Goal: Information Seeking & Learning: Find specific fact

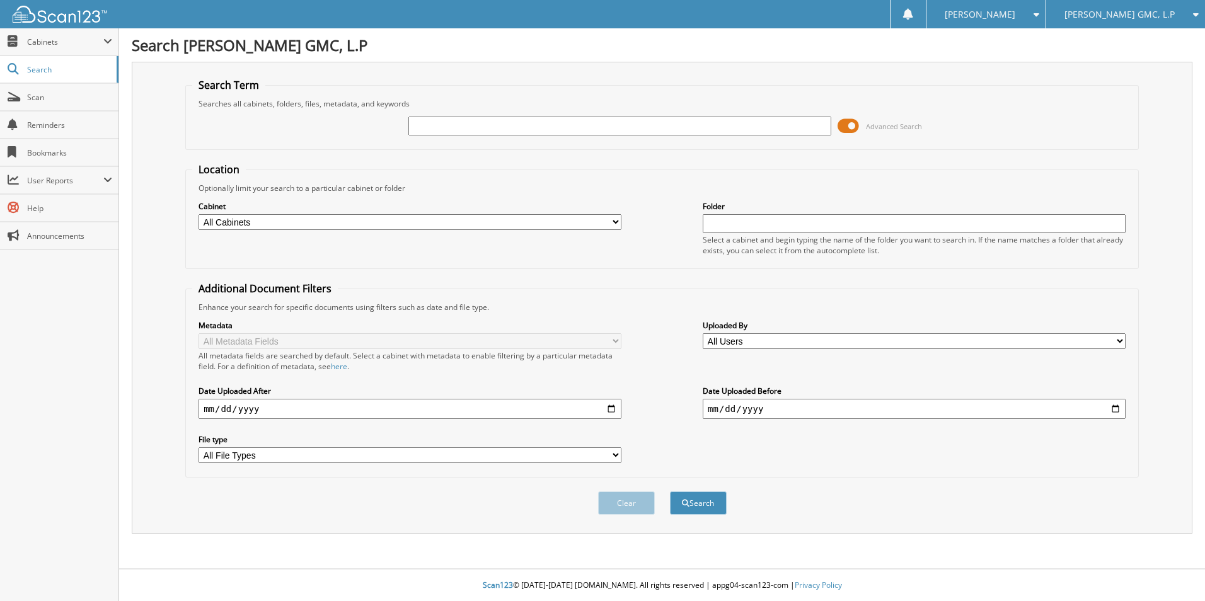
click at [450, 120] on input "text" at bounding box center [619, 126] width 423 height 19
type input "champion ems"
click at [701, 499] on button "Search" at bounding box center [698, 502] width 57 height 23
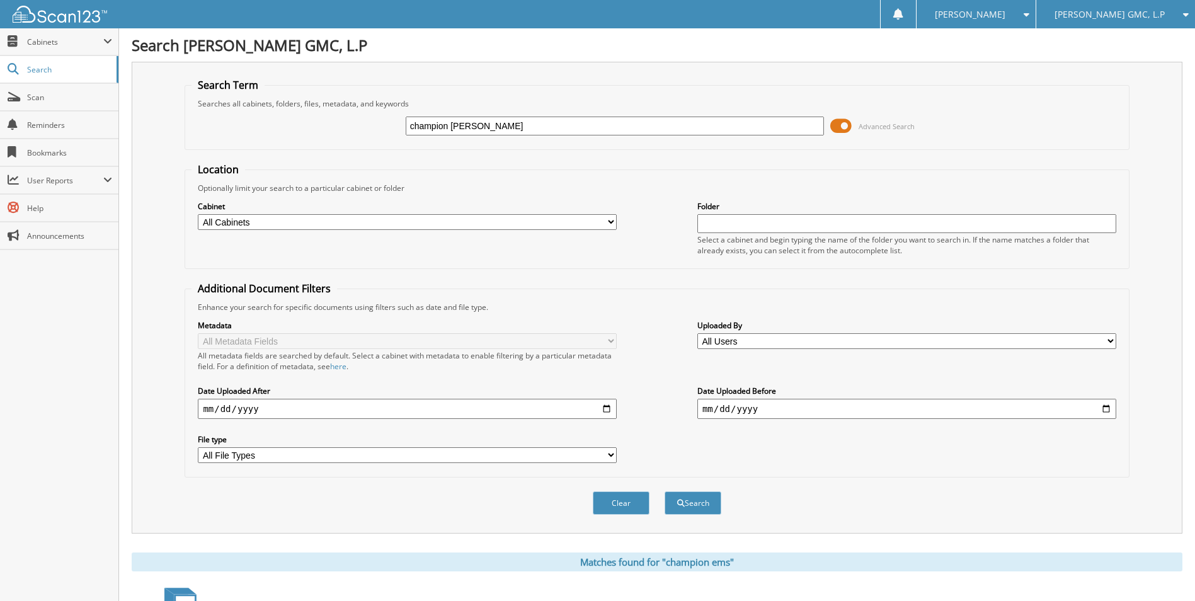
drag, startPoint x: 479, startPoint y: 124, endPoint x: 369, endPoint y: 106, distance: 111.7
click at [370, 108] on fieldset "Search Term Searches all cabinets, folders, files, metadata, and keywords champ…" at bounding box center [657, 114] width 944 height 72
type input "isaacs wrecker service"
click at [693, 502] on button "Search" at bounding box center [693, 502] width 57 height 23
click at [61, 44] on span "Cabinets" at bounding box center [65, 42] width 76 height 11
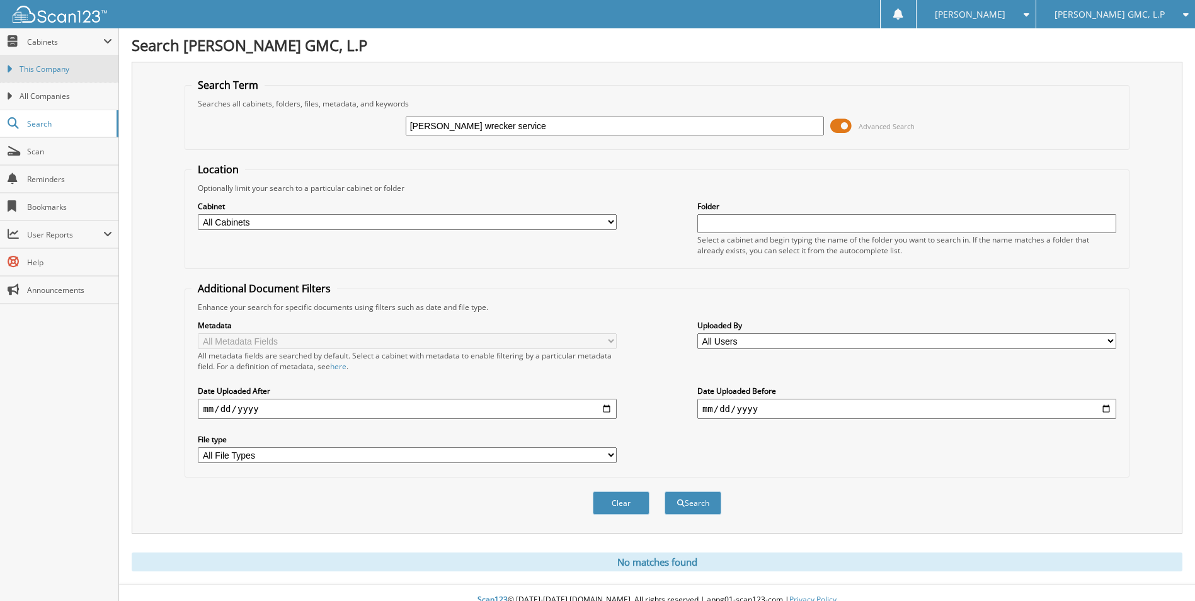
click at [57, 72] on span "This Company" at bounding box center [66, 69] width 93 height 11
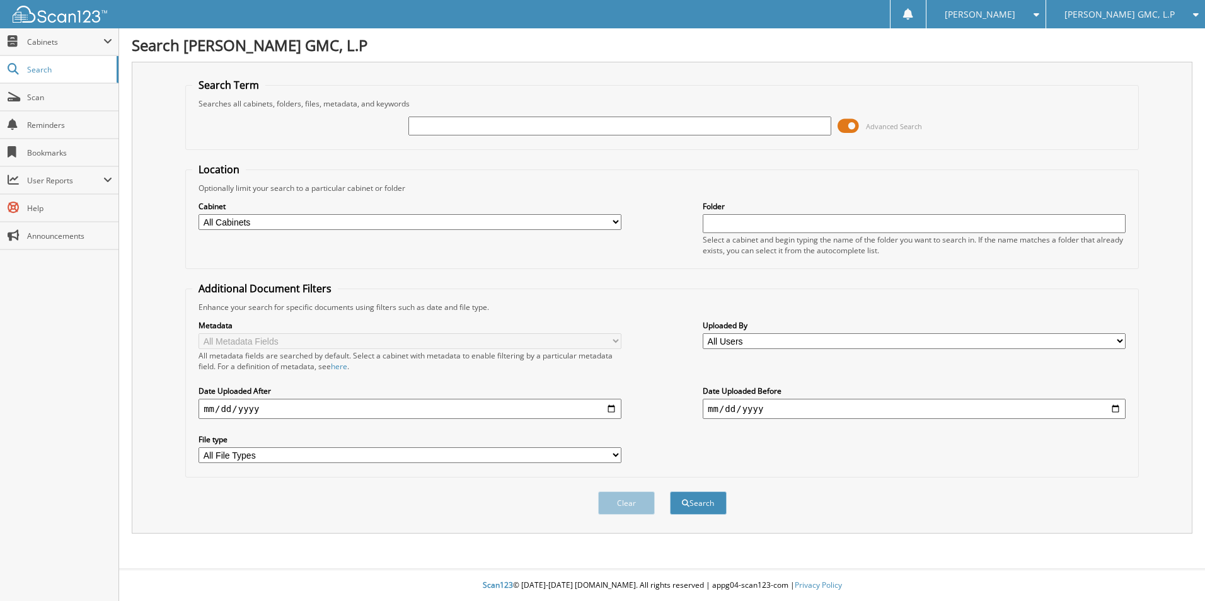
click at [454, 120] on input "text" at bounding box center [619, 126] width 423 height 19
type input "k1245903"
click at [670, 491] on button "Search" at bounding box center [698, 502] width 57 height 23
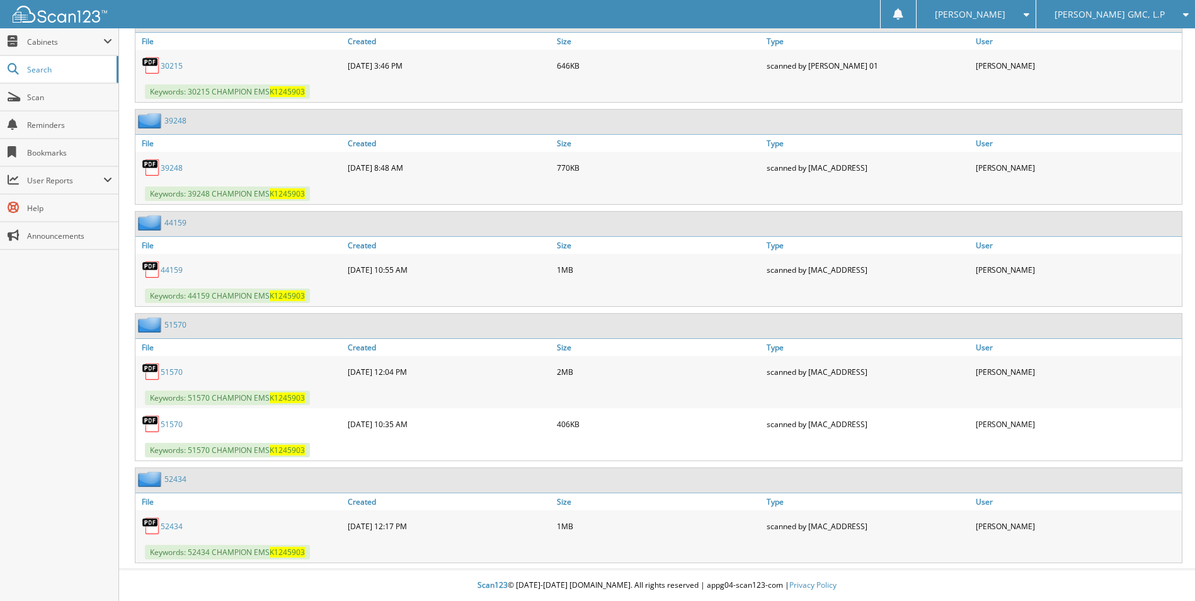
scroll to position [634, 0]
click at [175, 372] on link "51570" at bounding box center [172, 372] width 22 height 11
click at [171, 423] on link "51570" at bounding box center [172, 424] width 22 height 11
click at [179, 372] on link "51570" at bounding box center [172, 372] width 22 height 11
click at [175, 525] on link "52434" at bounding box center [172, 526] width 22 height 11
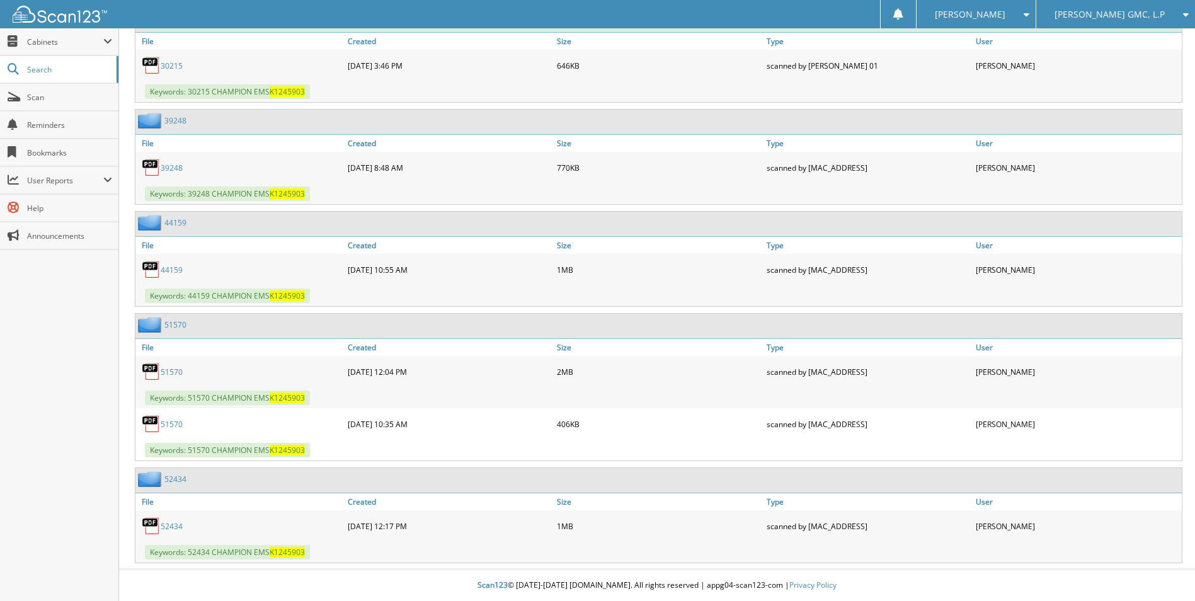
click at [175, 524] on link "52434" at bounding box center [172, 526] width 22 height 11
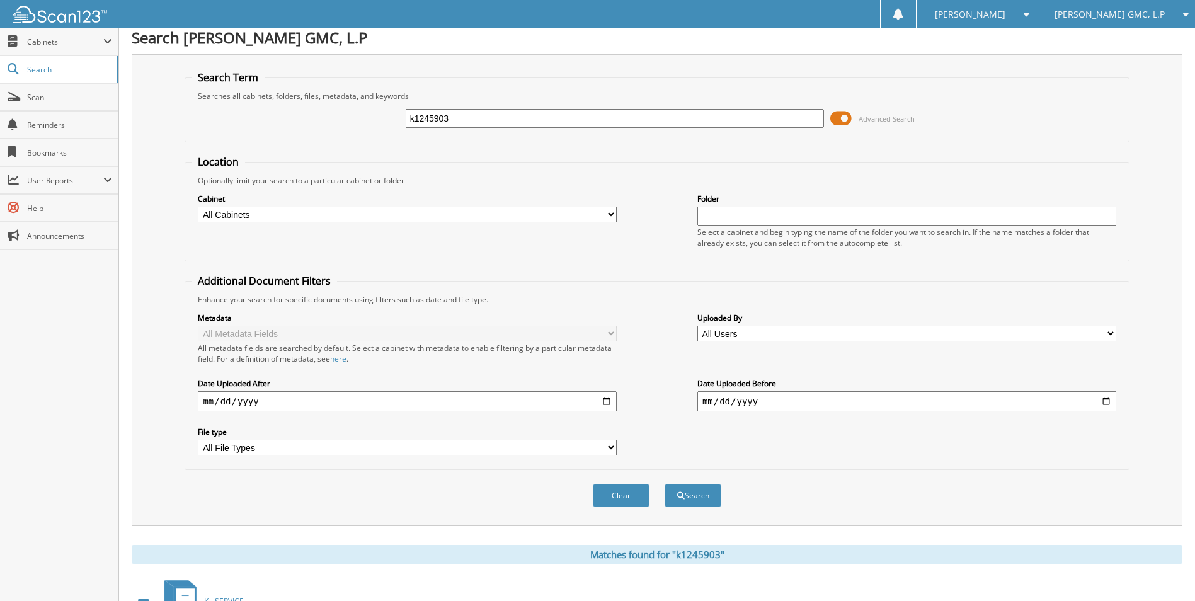
scroll to position [0, 0]
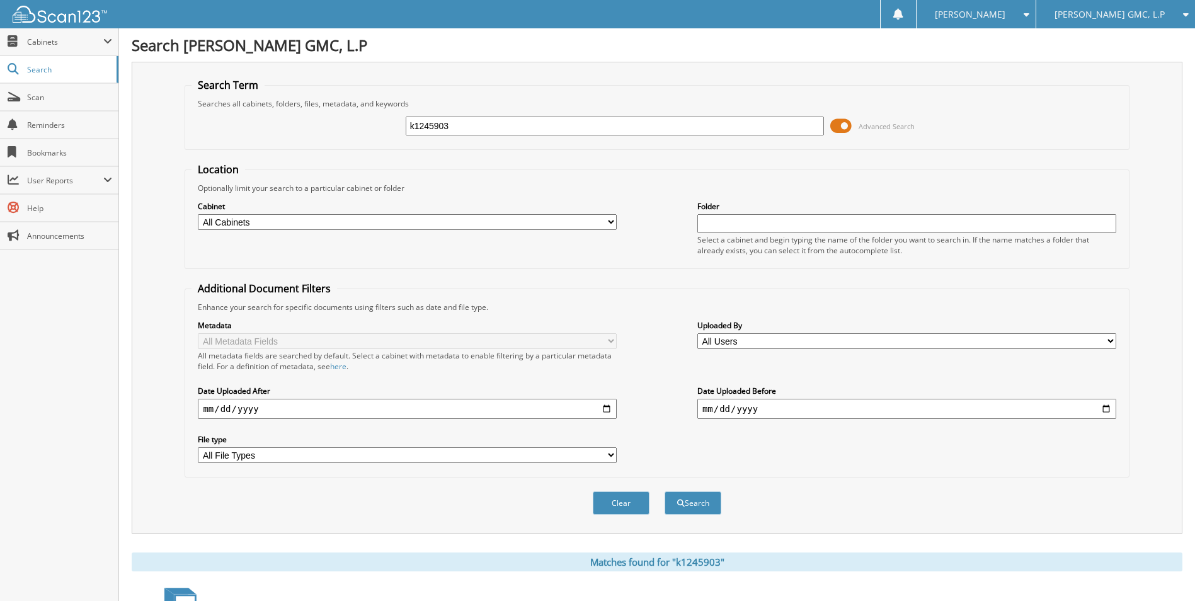
drag, startPoint x: 453, startPoint y: 123, endPoint x: 382, endPoint y: 113, distance: 71.2
click at [382, 113] on div "k1245903 Advanced Search" at bounding box center [657, 126] width 931 height 34
type input "isaacs"
click at [665, 491] on button "Search" at bounding box center [693, 502] width 57 height 23
click at [683, 504] on span "submit" at bounding box center [681, 504] width 8 height 8
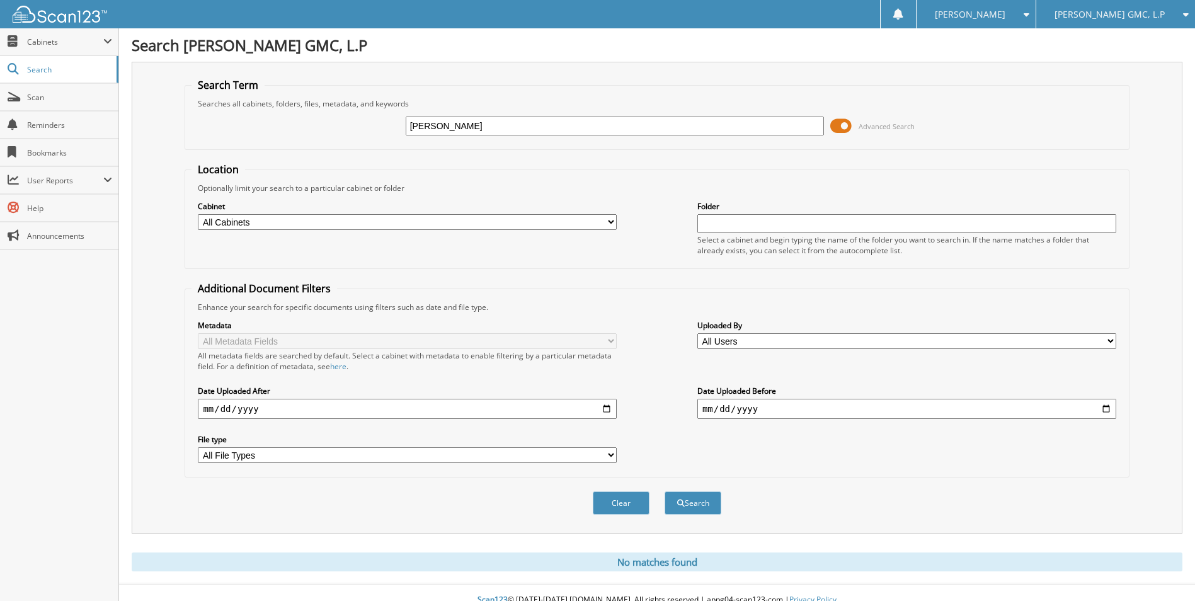
scroll to position [15, 0]
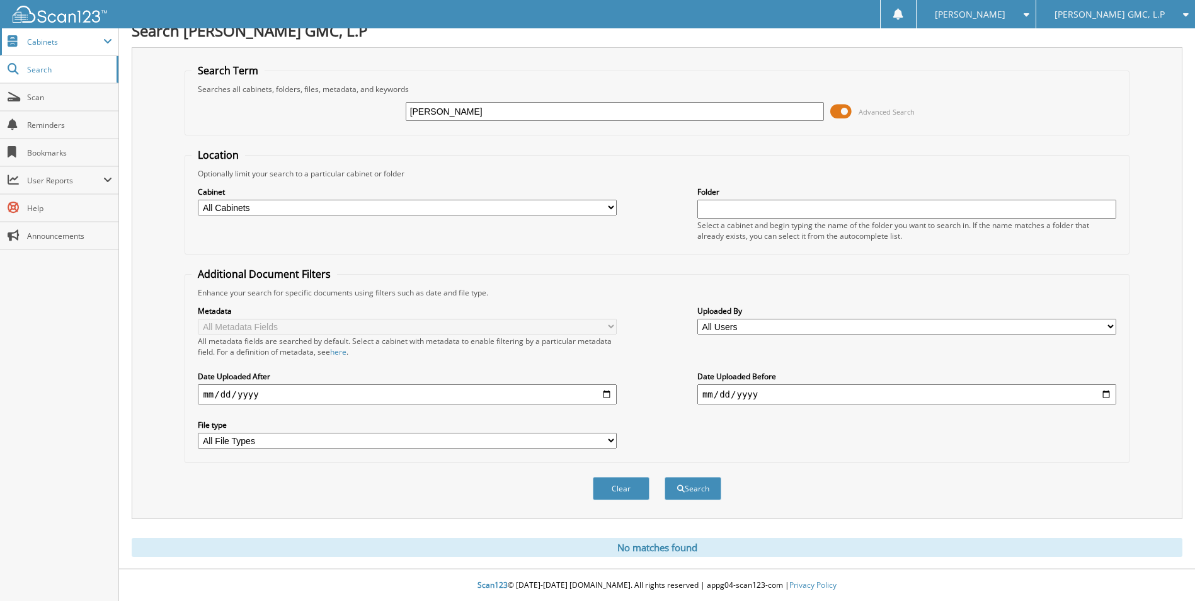
click at [60, 49] on span "Cabinets" at bounding box center [59, 41] width 118 height 27
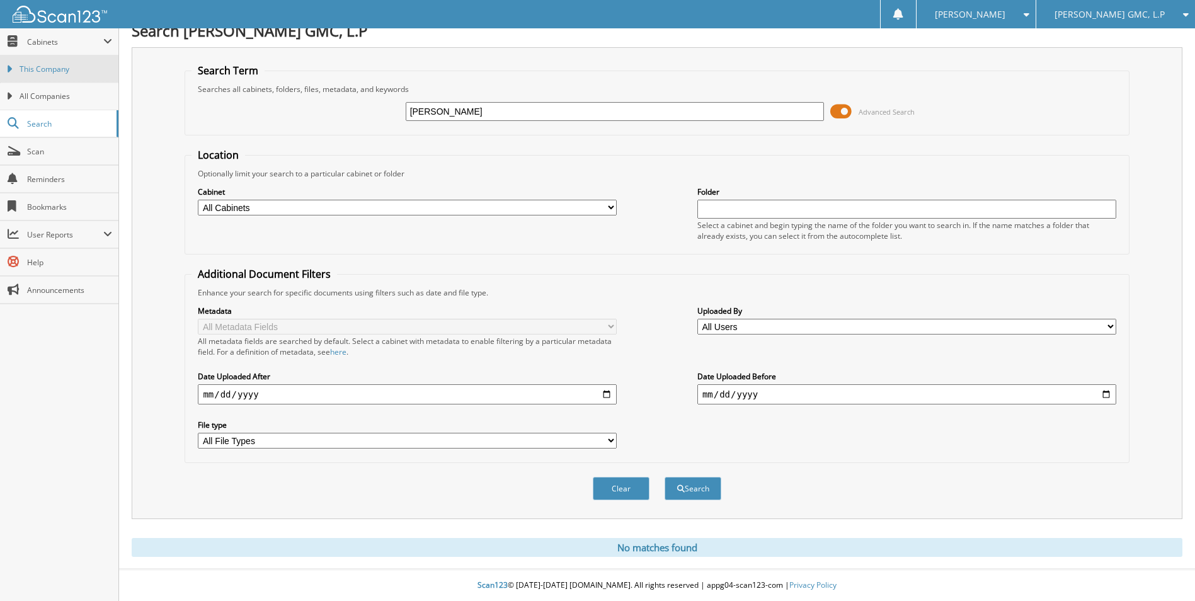
click at [54, 76] on link "This Company" at bounding box center [59, 68] width 118 height 27
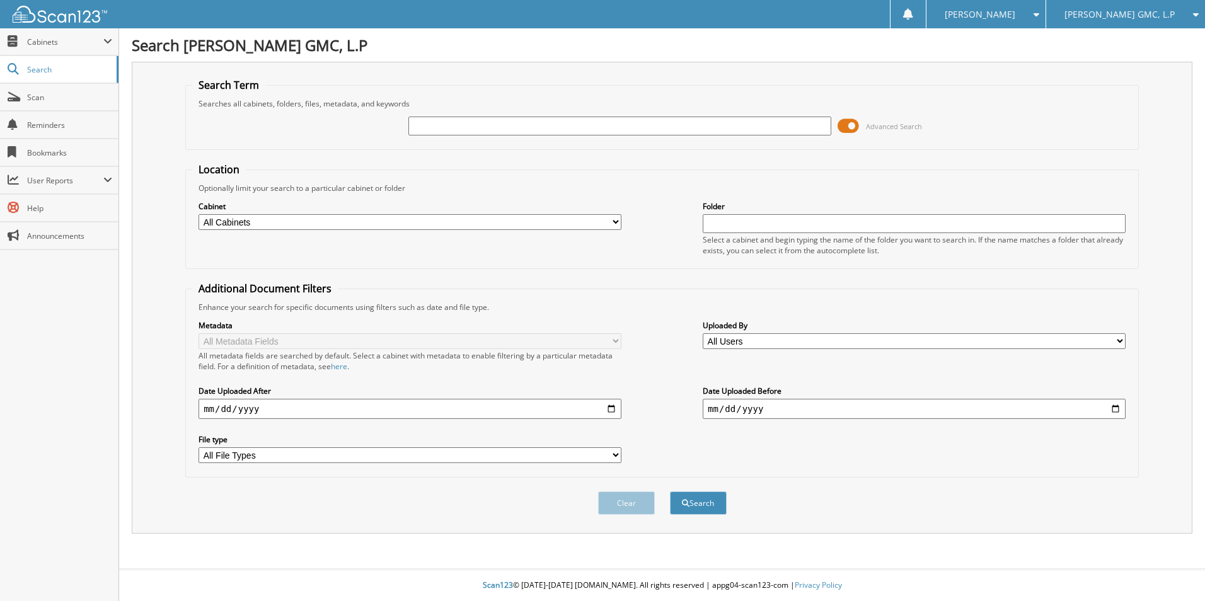
click at [457, 127] on input "text" at bounding box center [619, 126] width 423 height 19
type input "t"
type input "eru108140"
click at [670, 491] on button "Search" at bounding box center [698, 502] width 57 height 23
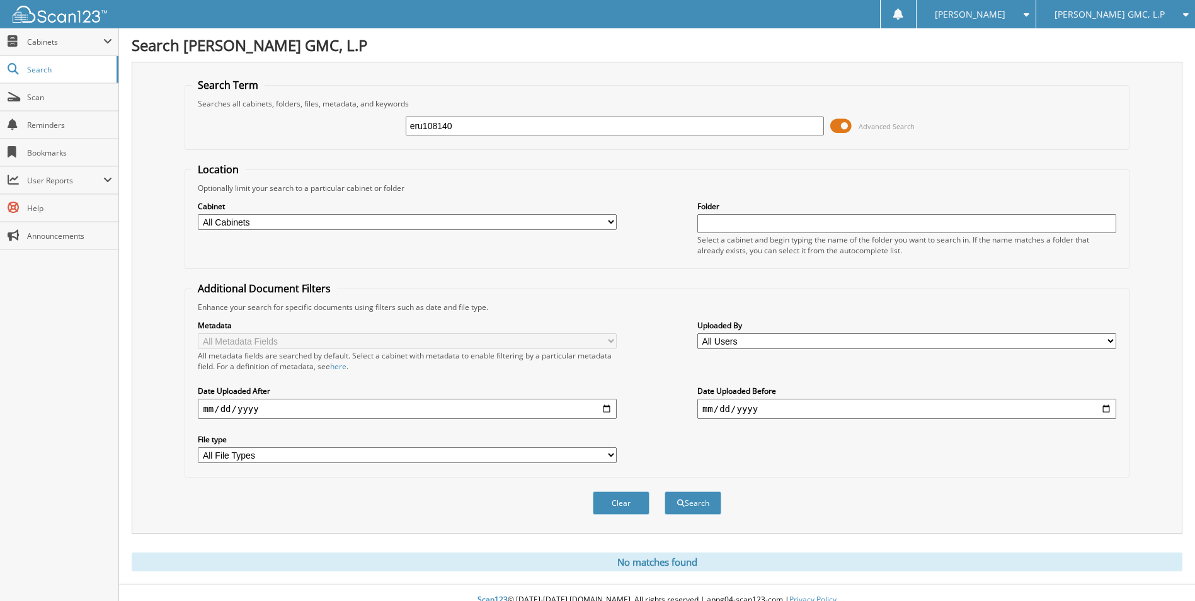
drag, startPoint x: 468, startPoint y: 126, endPoint x: 304, endPoint y: 93, distance: 167.1
click at [299, 103] on fieldset "Search Term Searches all cabinets, folders, files, metadata, and keywords eru10…" at bounding box center [657, 114] width 944 height 72
type input "ru108140"
click at [665, 491] on button "Search" at bounding box center [693, 502] width 57 height 23
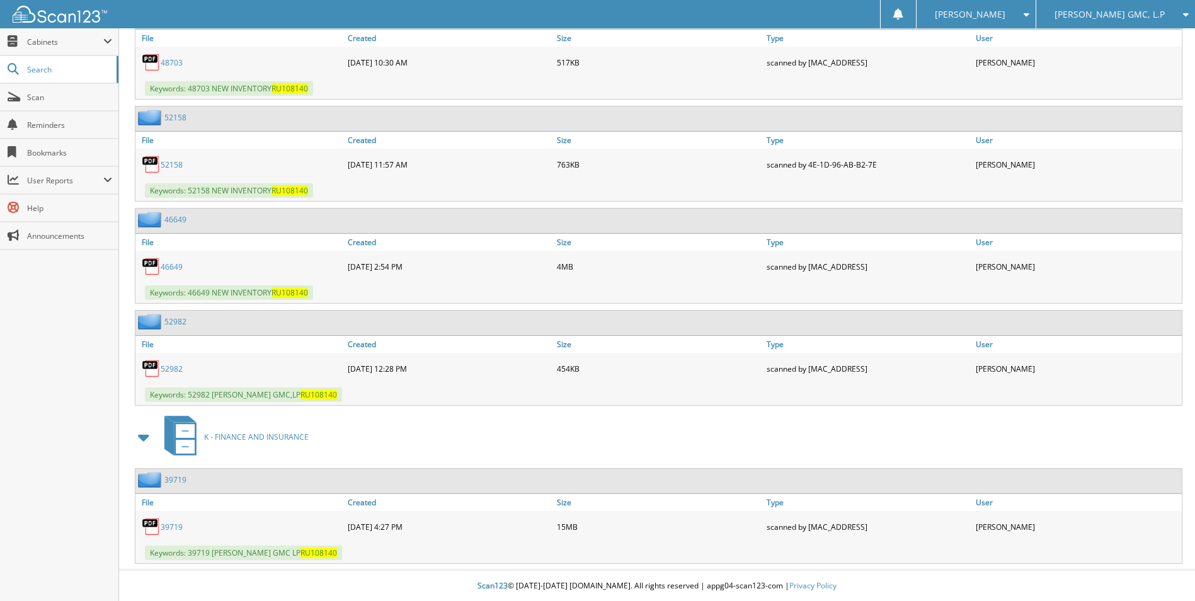
scroll to position [944, 0]
click at [180, 528] on link "39719" at bounding box center [172, 526] width 22 height 11
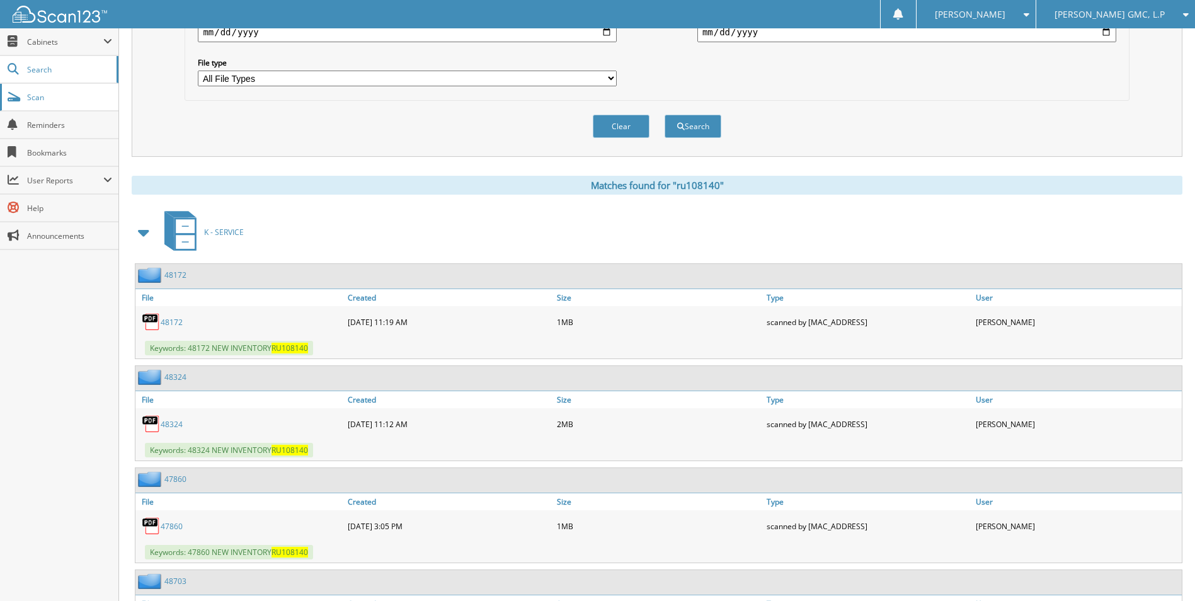
scroll to position [0, 0]
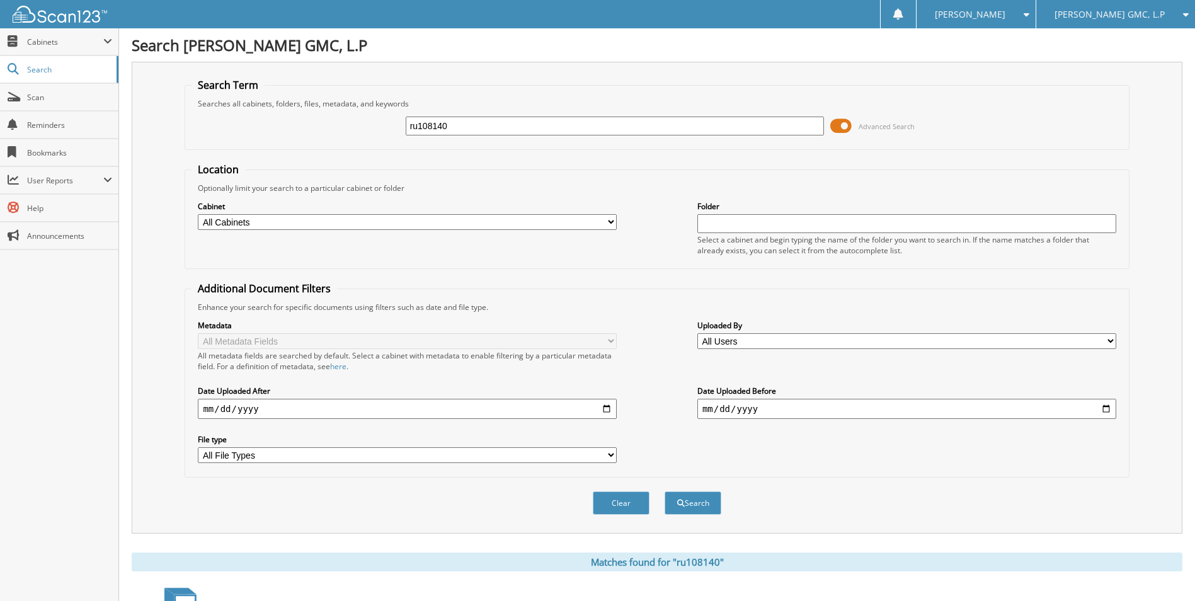
drag, startPoint x: 458, startPoint y: 125, endPoint x: 324, endPoint y: 112, distance: 134.3
click at [324, 112] on div "ru108140 Advanced Search" at bounding box center [657, 126] width 931 height 34
type input "gmf financial"
click at [665, 491] on button "Search" at bounding box center [693, 502] width 57 height 23
click at [694, 504] on button "Search" at bounding box center [693, 502] width 57 height 23
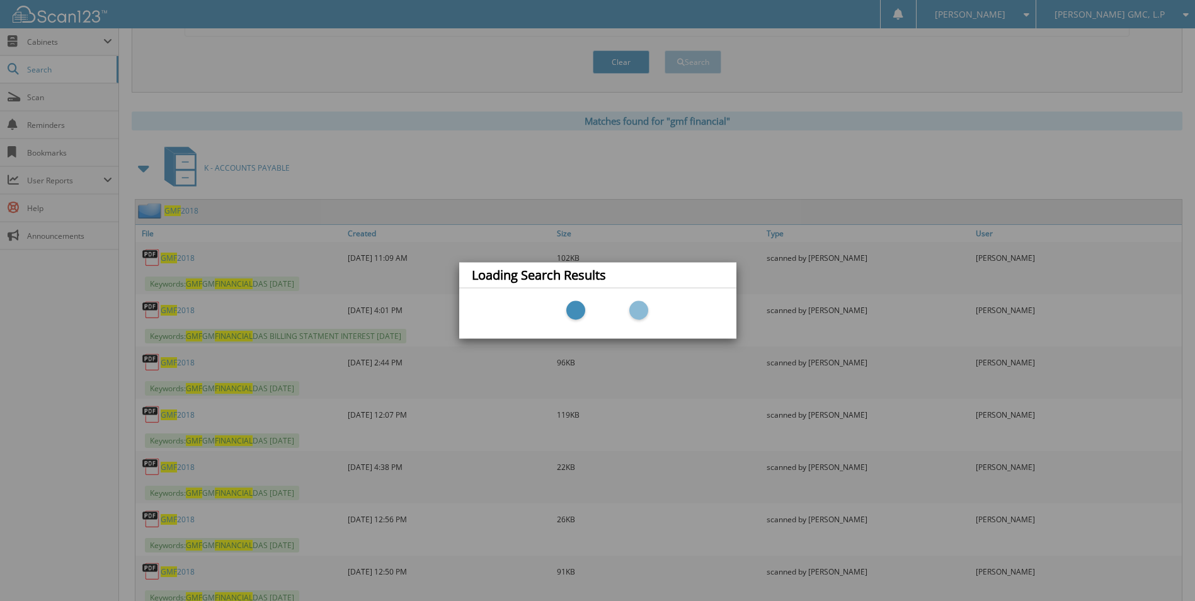
scroll to position [560, 0]
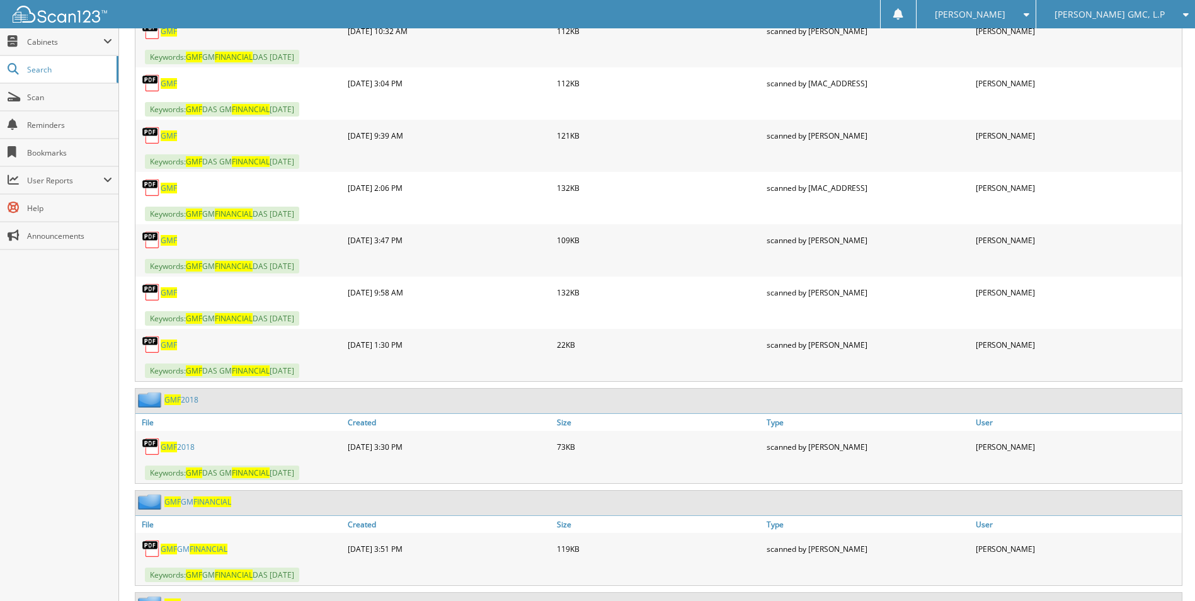
scroll to position [22958, 0]
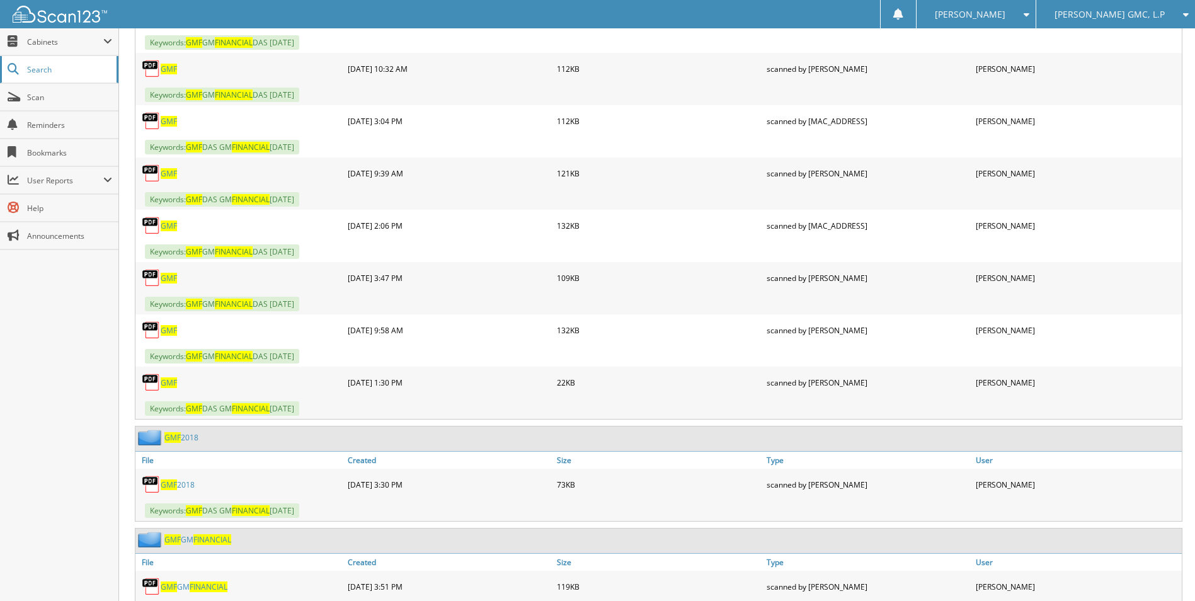
drag, startPoint x: 64, startPoint y: 67, endPoint x: 77, endPoint y: 81, distance: 18.7
click at [64, 67] on span "Search" at bounding box center [68, 69] width 83 height 11
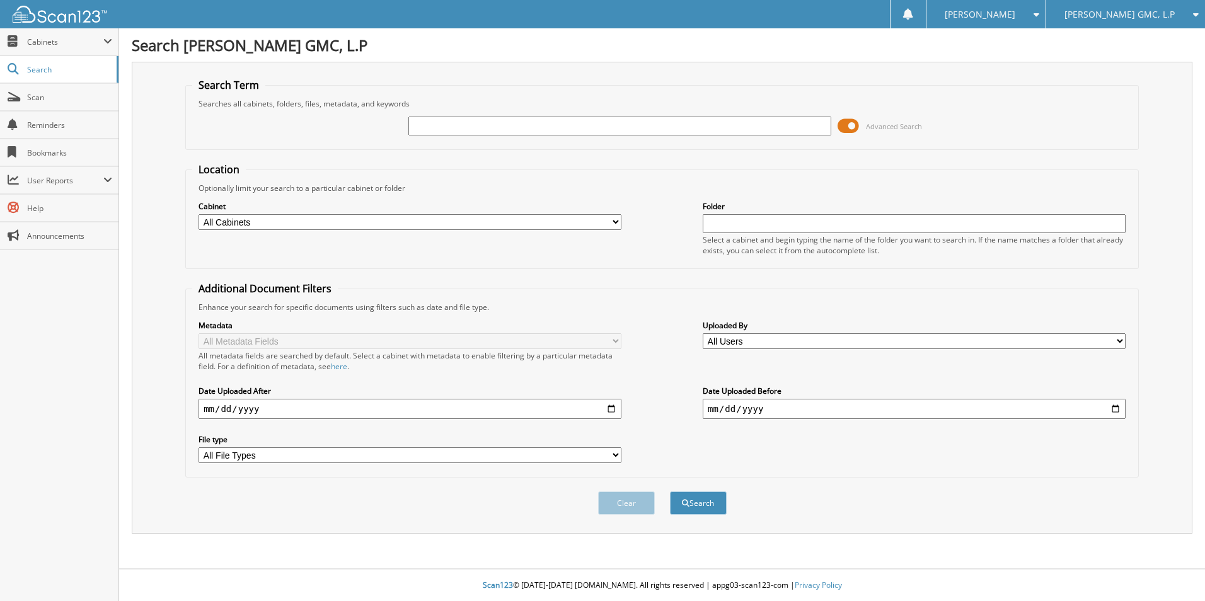
drag, startPoint x: 439, startPoint y: 126, endPoint x: 441, endPoint y: 117, distance: 9.0
click at [439, 126] on input "text" at bounding box center [619, 126] width 423 height 19
type input "ru108140"
click at [694, 505] on button "Search" at bounding box center [698, 502] width 57 height 23
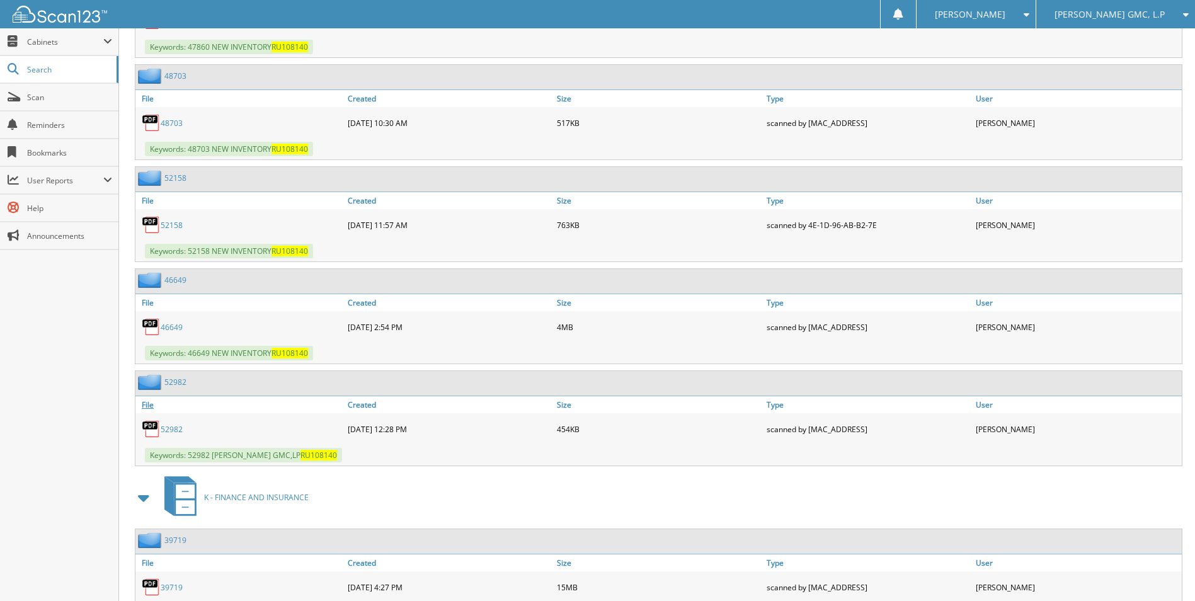
scroll to position [944, 0]
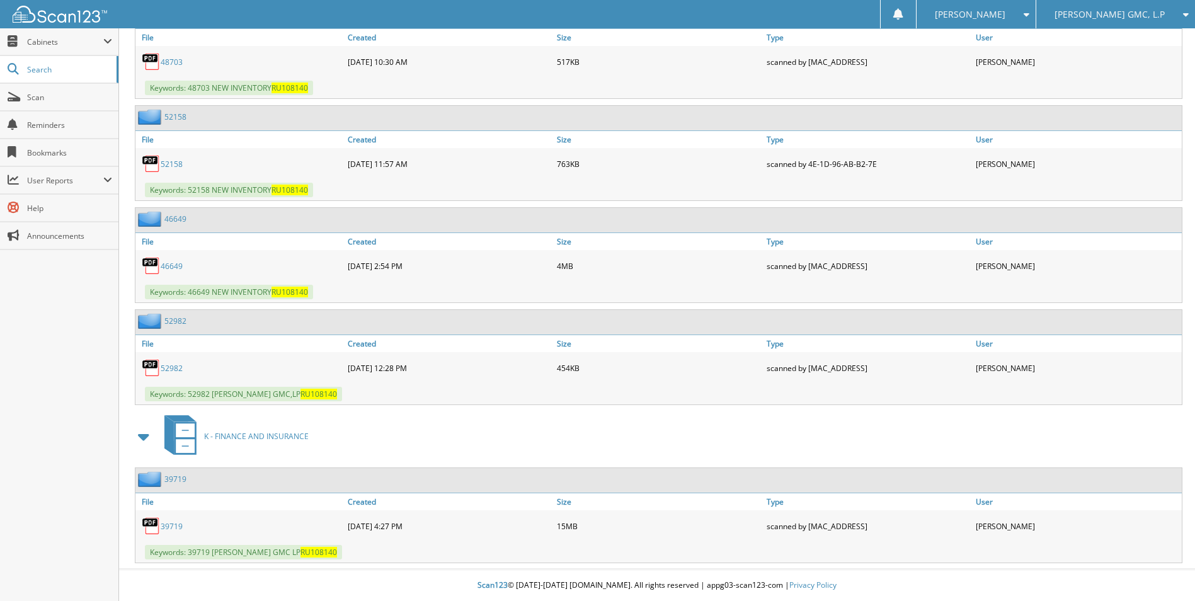
click at [175, 367] on link "52982" at bounding box center [172, 368] width 22 height 11
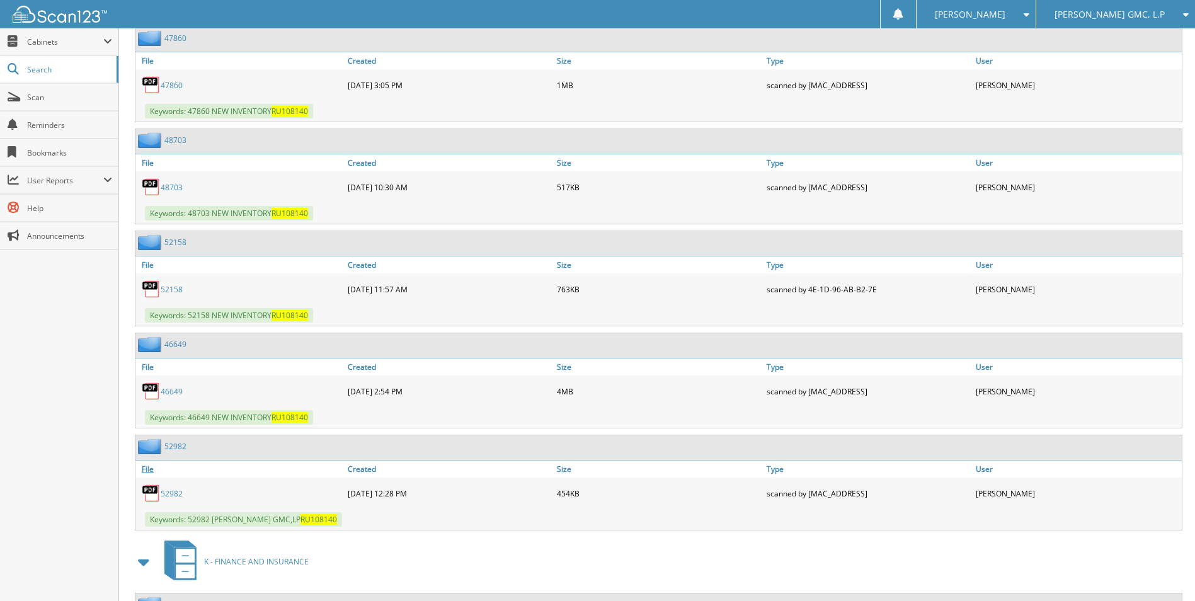
scroll to position [755, 0]
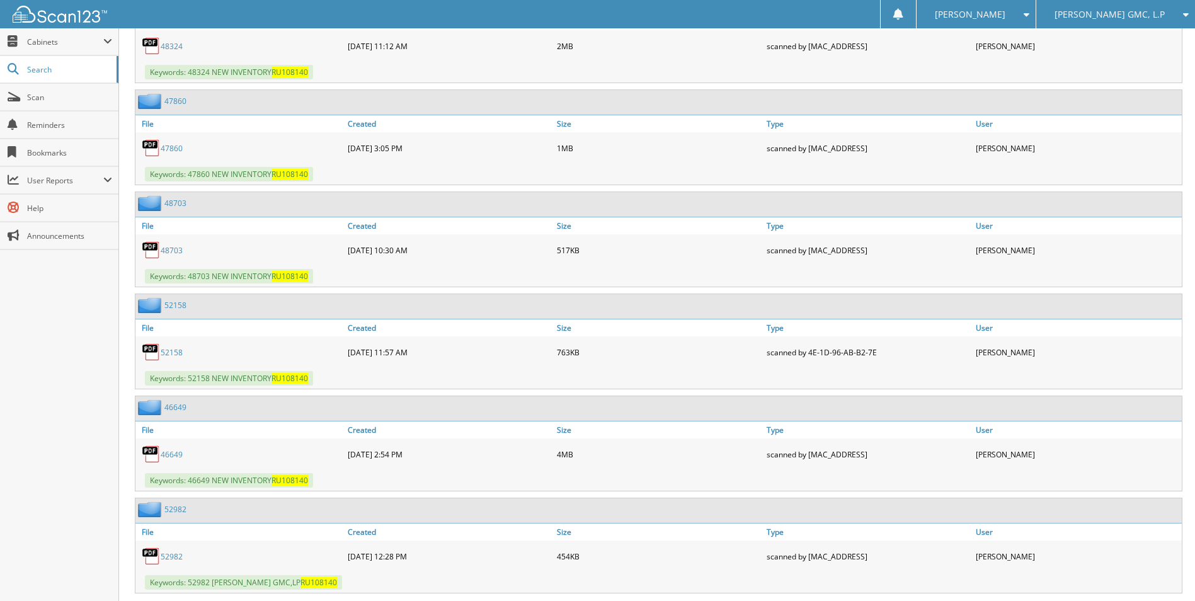
click at [180, 355] on link "52158" at bounding box center [172, 352] width 22 height 11
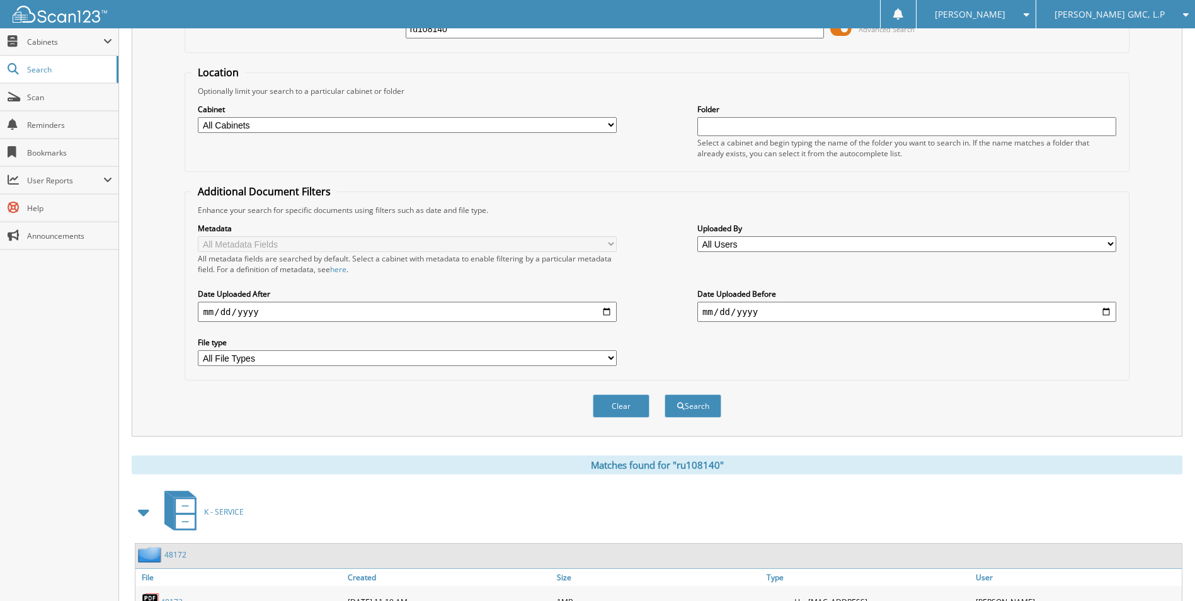
scroll to position [0, 0]
